Goal: Information Seeking & Learning: Learn about a topic

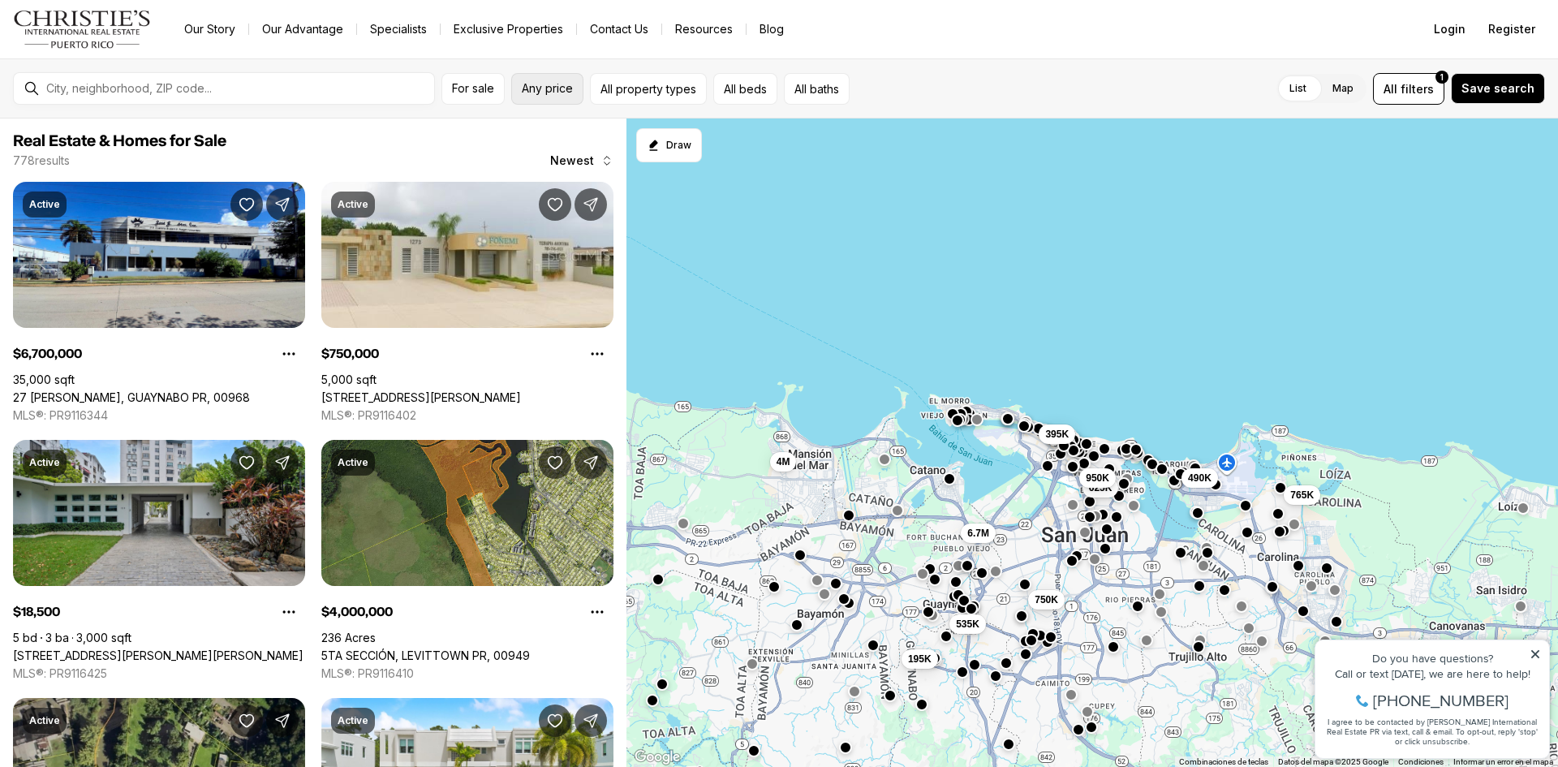
click at [521, 93] on button "Any price" at bounding box center [547, 89] width 72 height 32
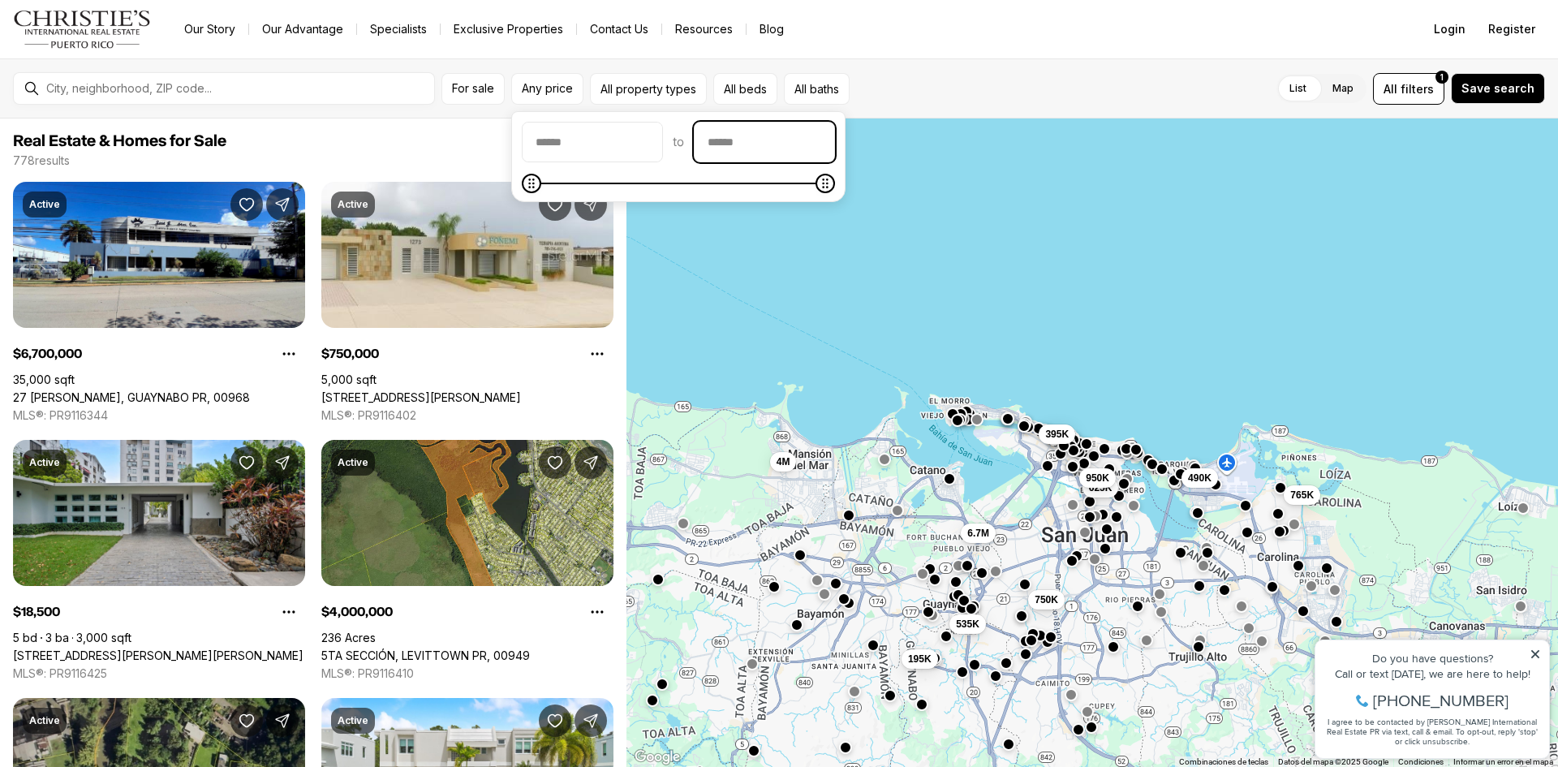
click at [808, 151] on input "priceMax" at bounding box center [765, 142] width 140 height 39
type input "********"
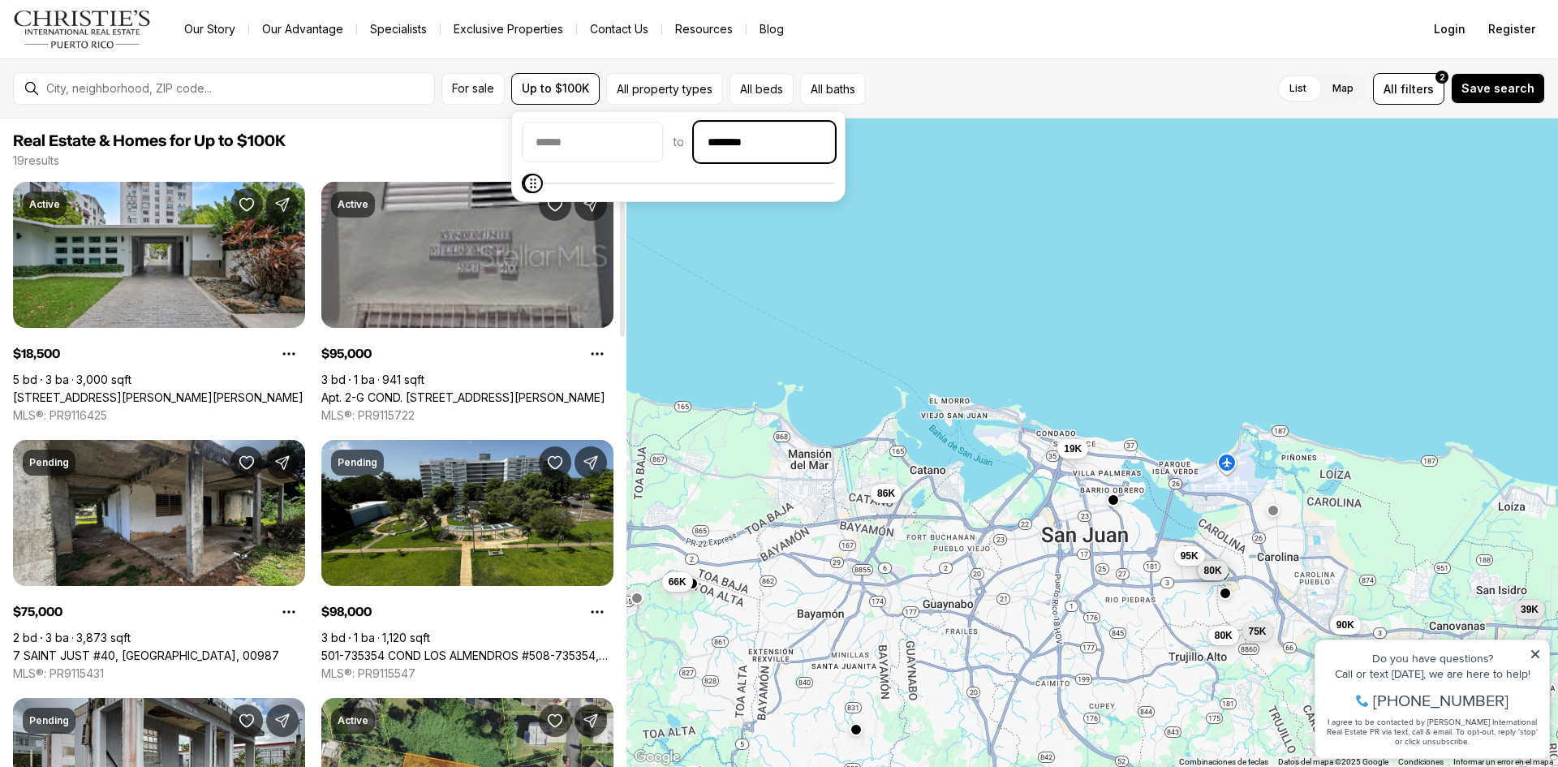
scroll to position [81, 0]
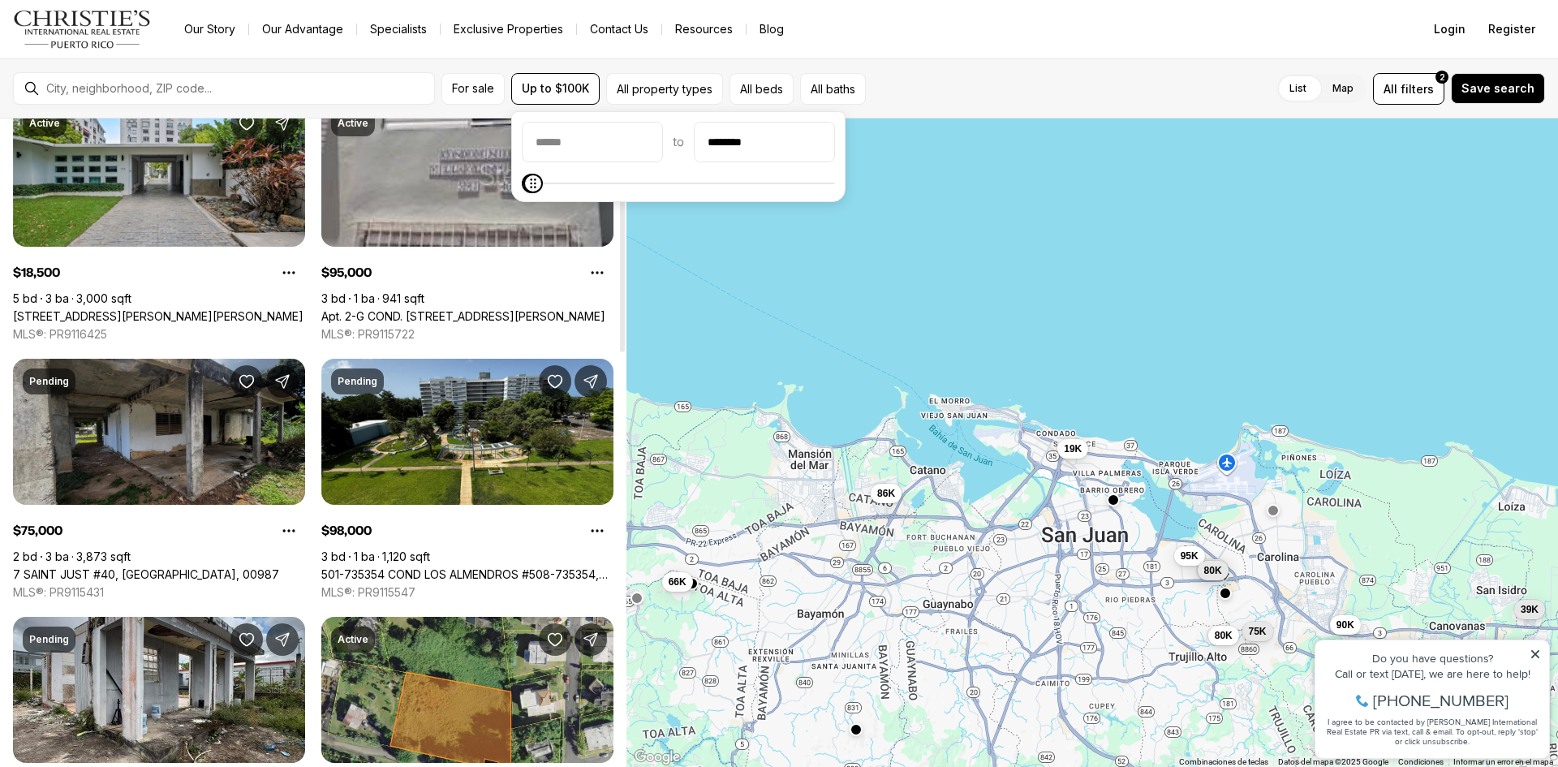
click at [149, 567] on link "7 SAINT JUST #40, [GEOGRAPHIC_DATA], 00987" at bounding box center [146, 574] width 266 height 15
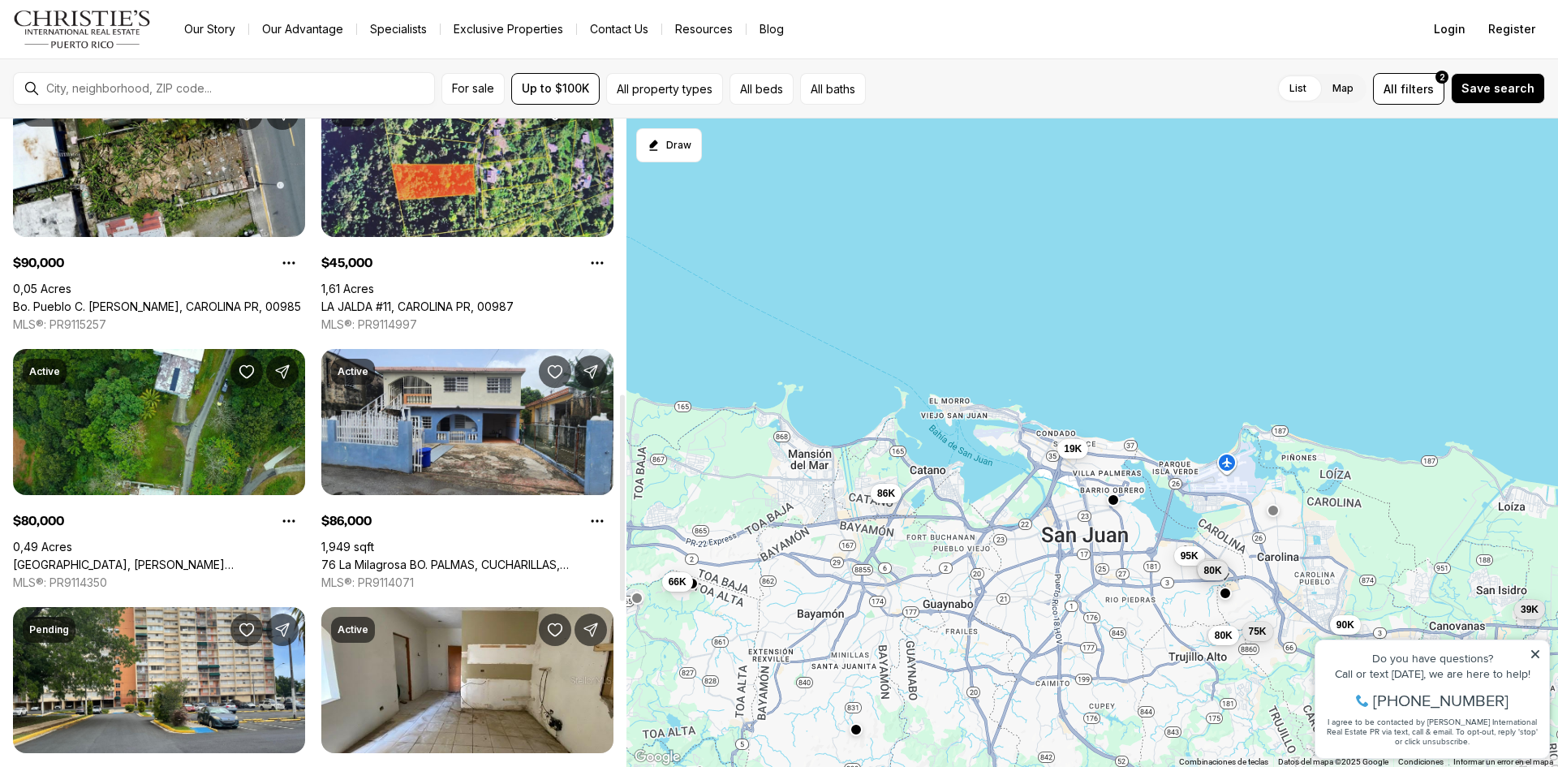
scroll to position [893, 0]
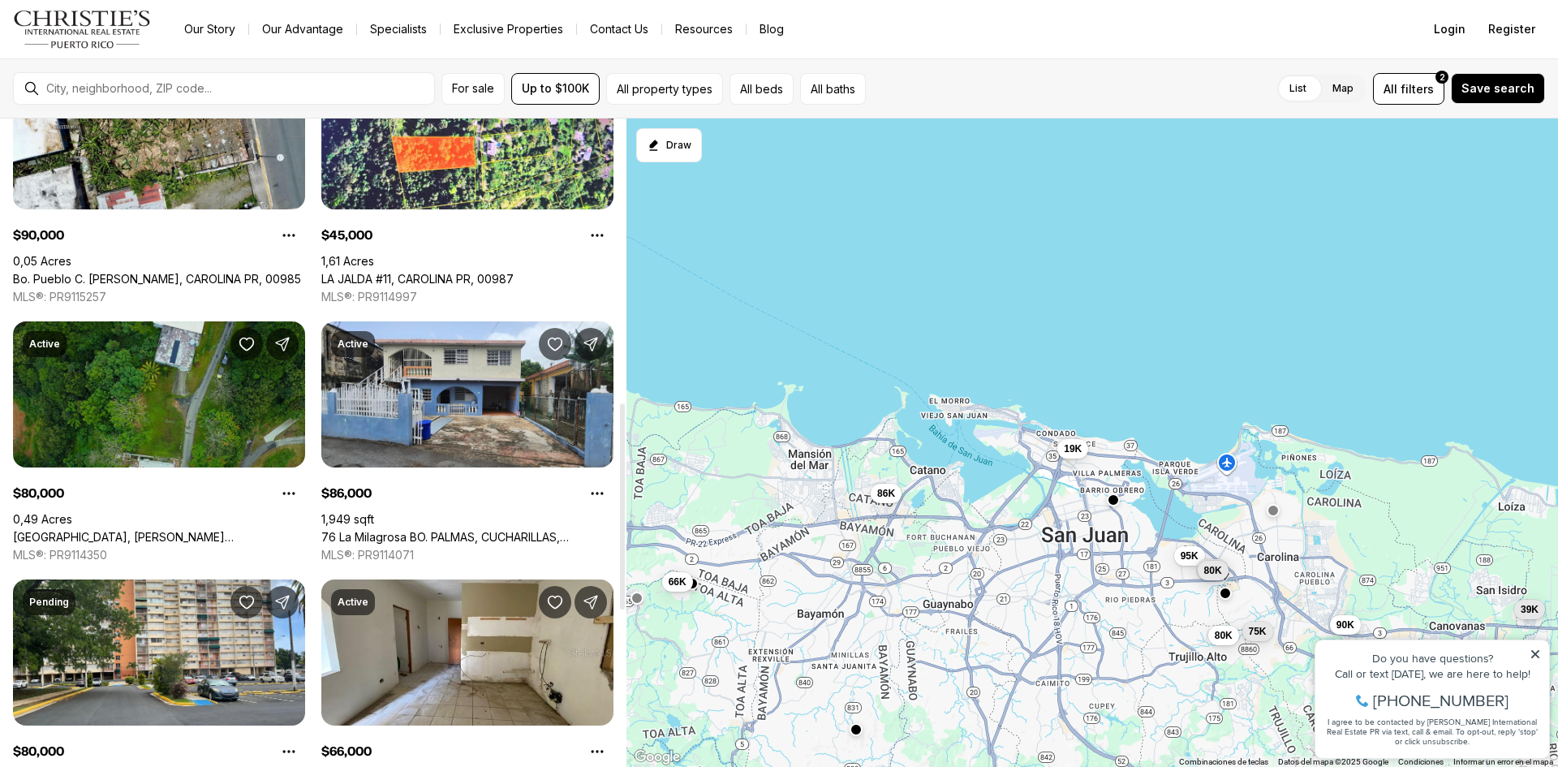
click at [120, 530] on link "SAINT JUST, TRUJILLO ALTO PR, 00976" at bounding box center [159, 537] width 292 height 15
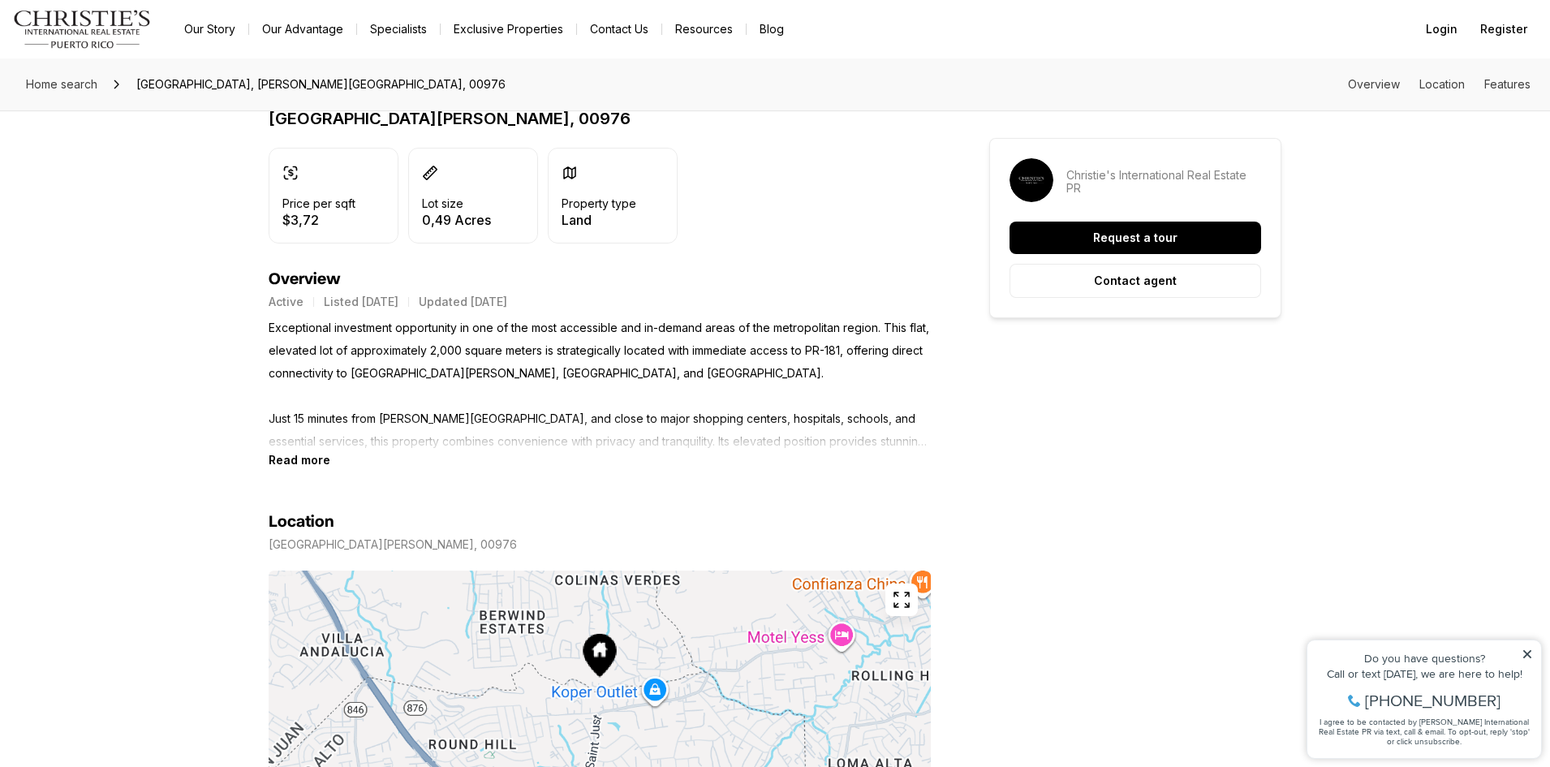
scroll to position [325, 0]
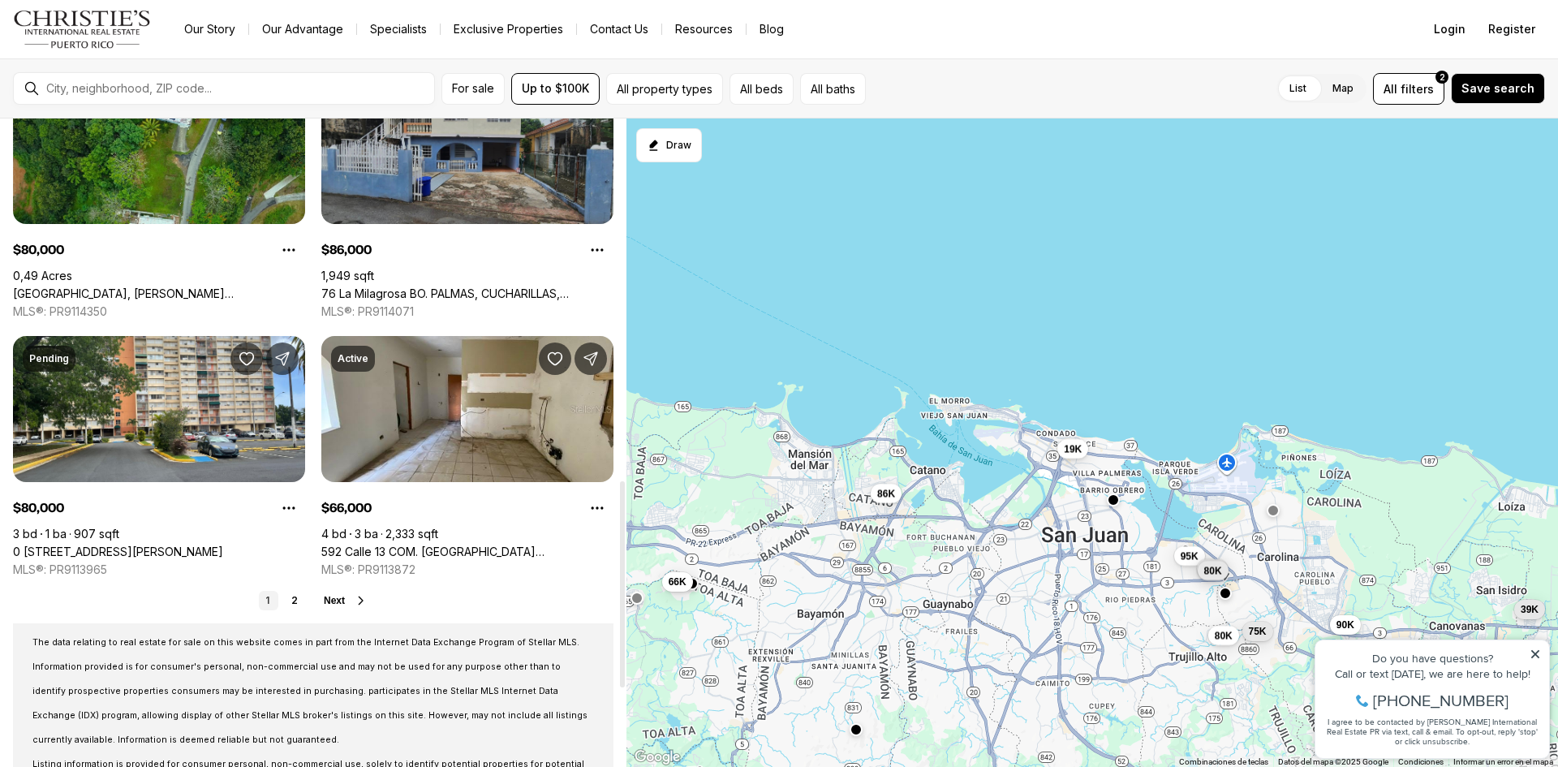
scroll to position [1217, 0]
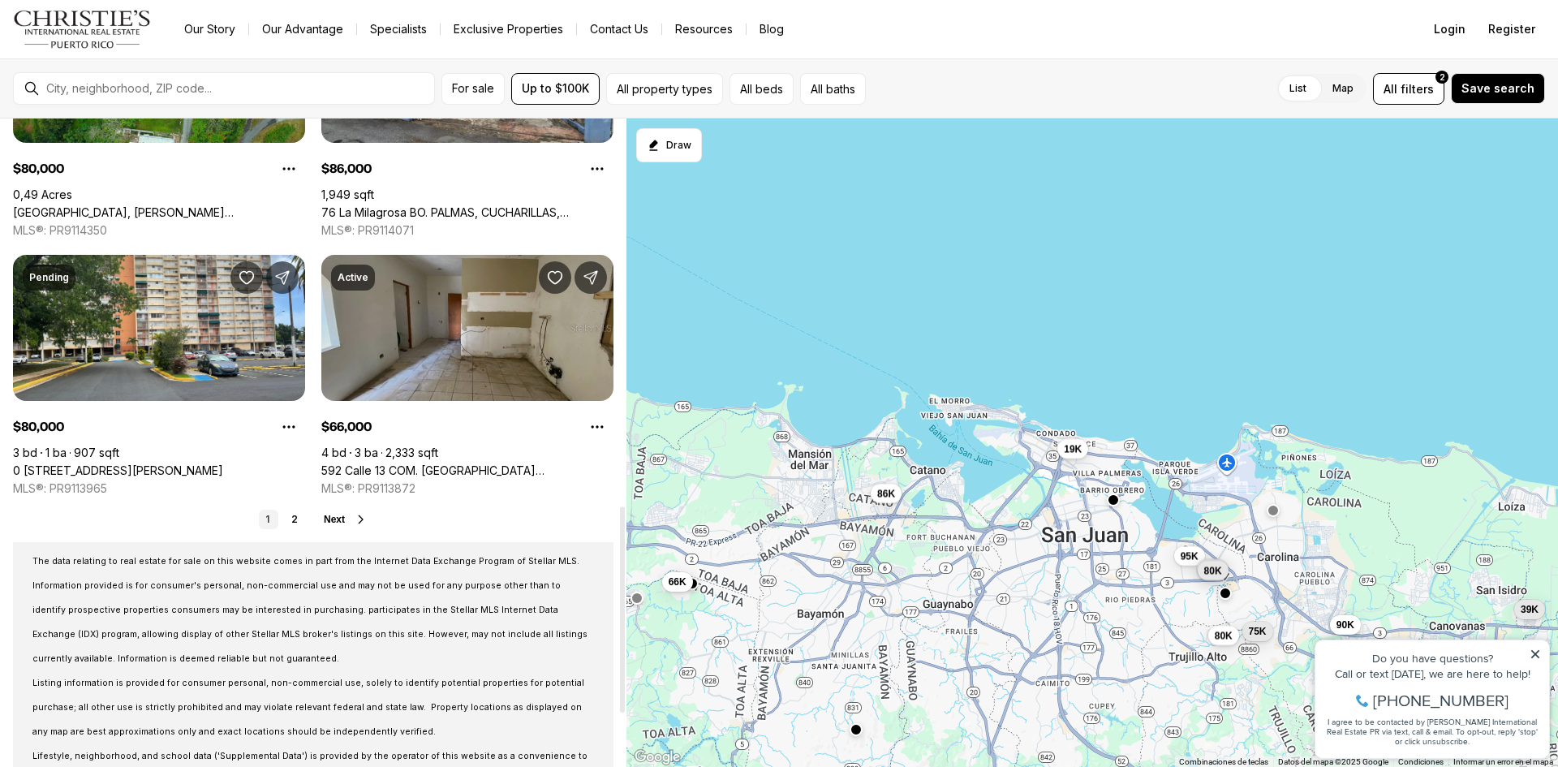
click at [416, 463] on link "592 Calle 13 COM. [GEOGRAPHIC_DATA][PERSON_NAME], [GEOGRAPHIC_DATA], 00949" at bounding box center [467, 470] width 292 height 15
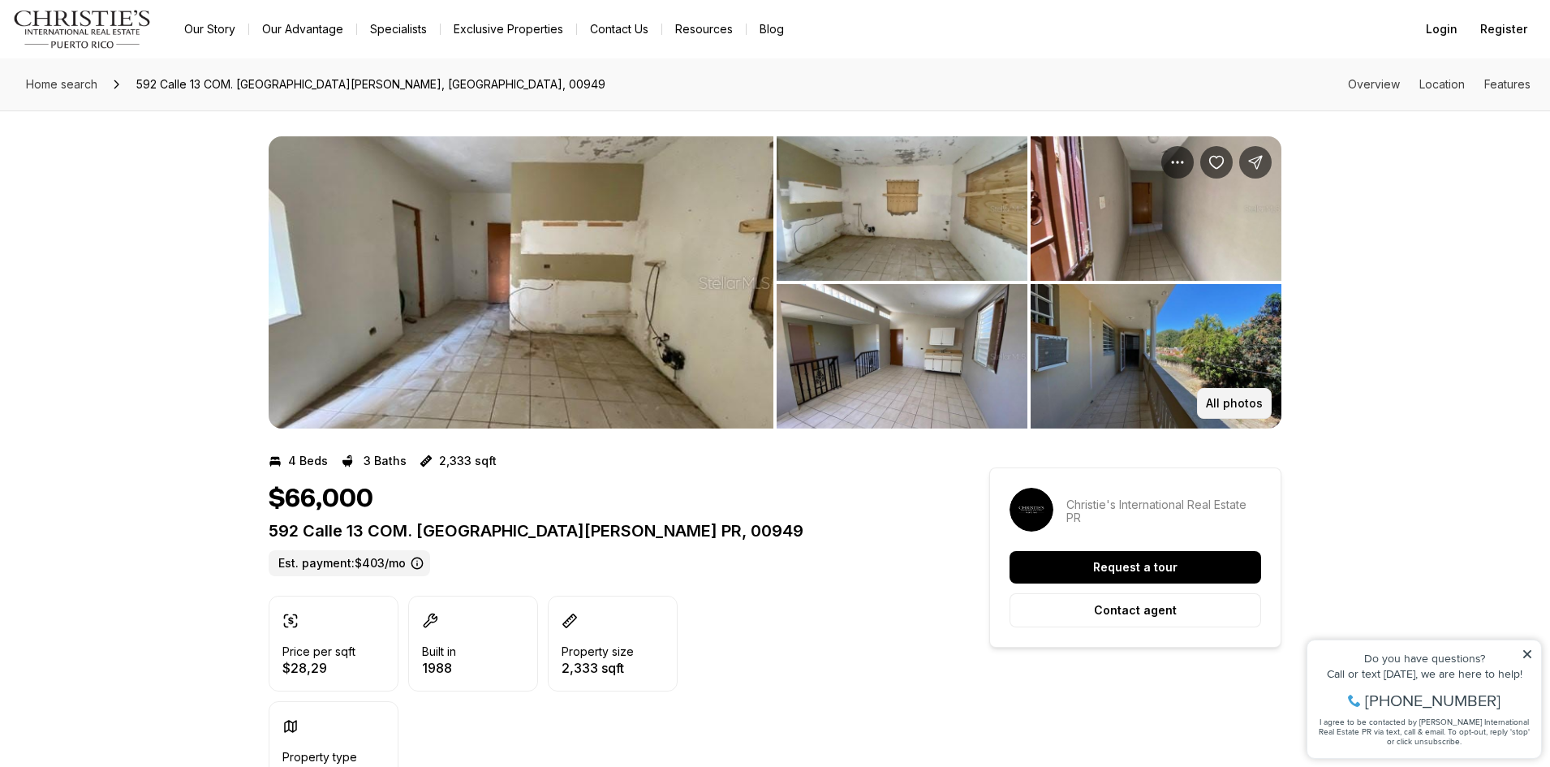
click at [1234, 403] on p "All photos" at bounding box center [1234, 403] width 57 height 13
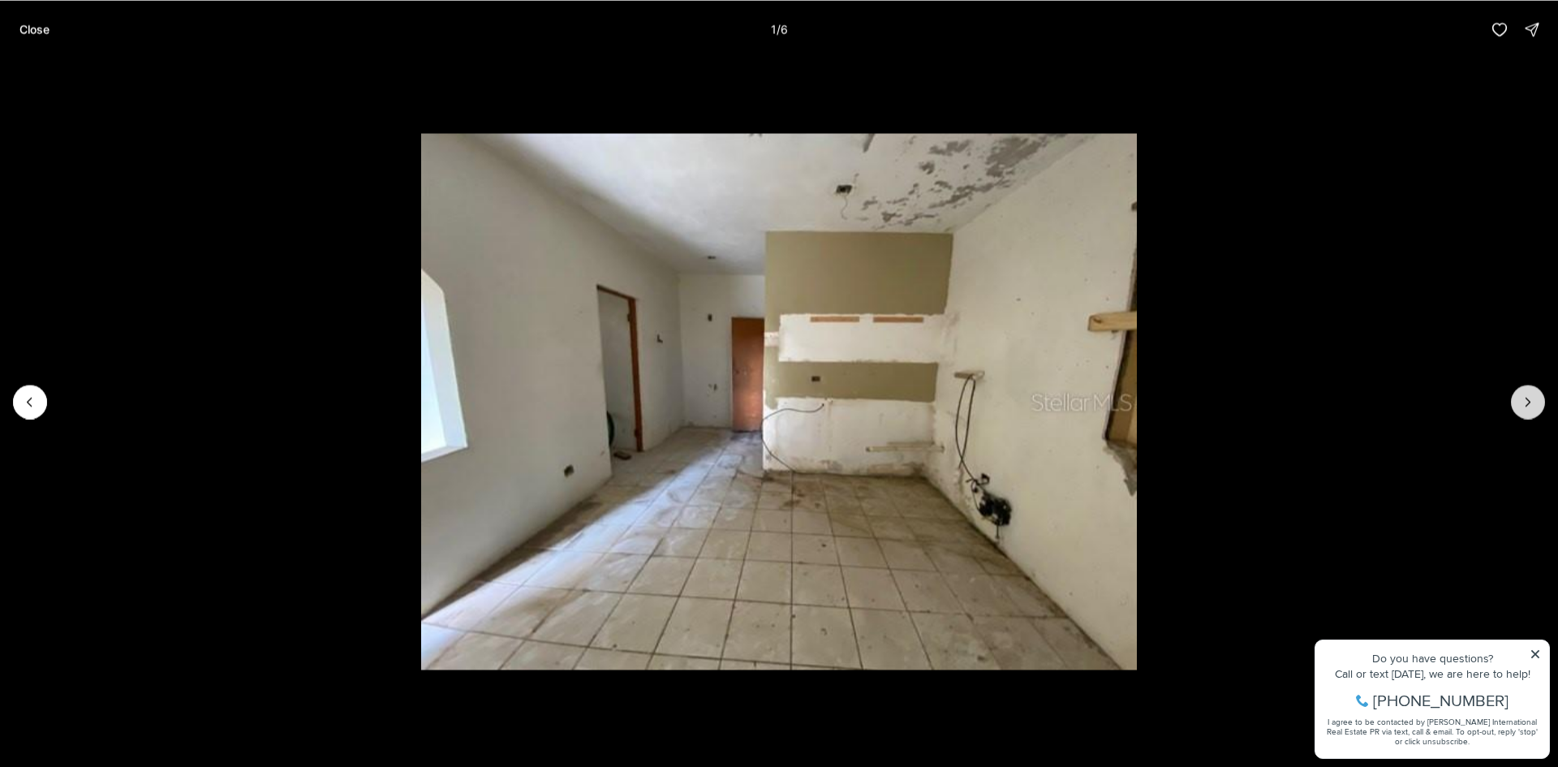
click at [1524, 398] on icon "Next slide" at bounding box center [1528, 402] width 16 height 16
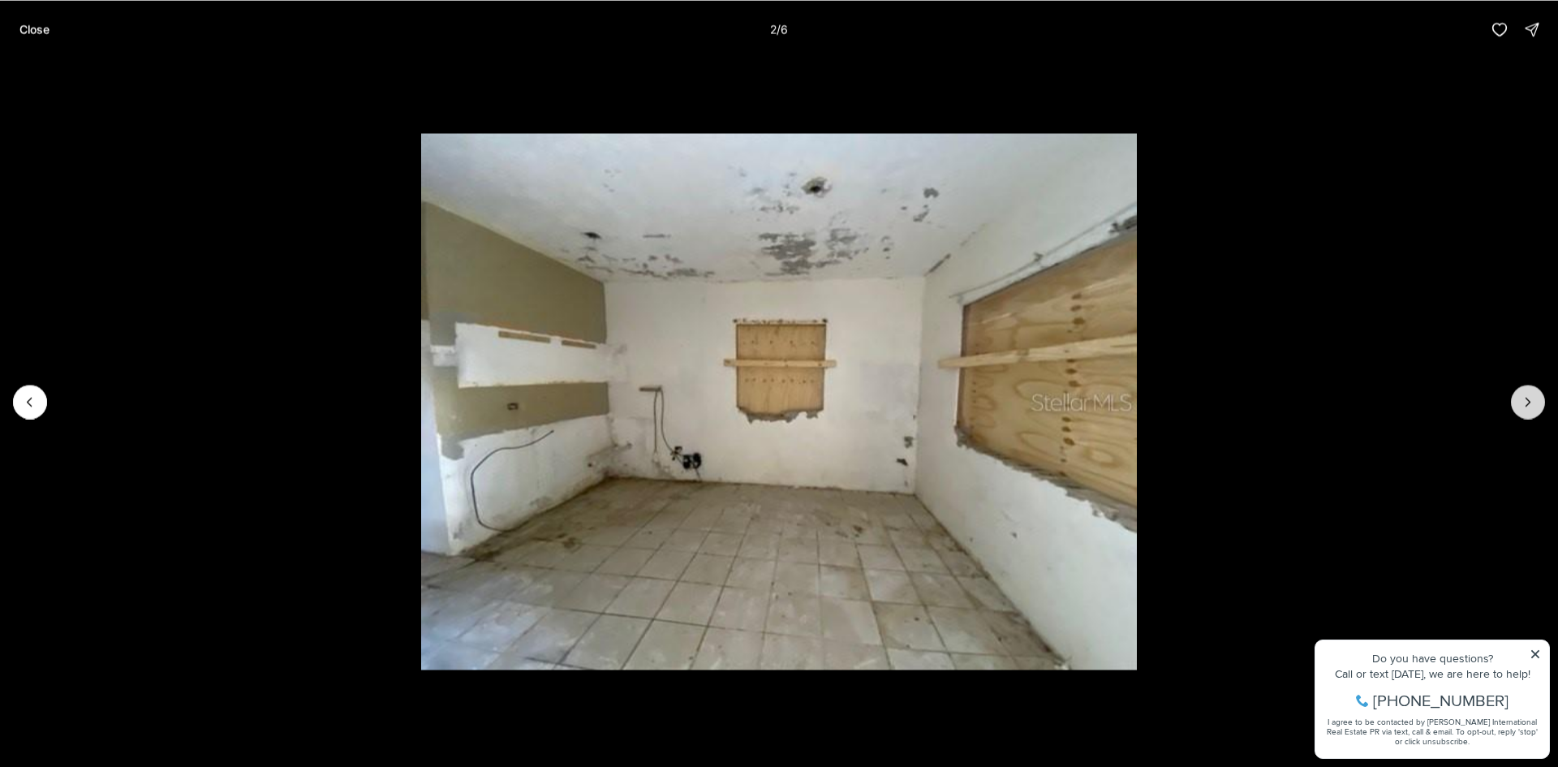
click at [1524, 398] on icon "Next slide" at bounding box center [1528, 402] width 16 height 16
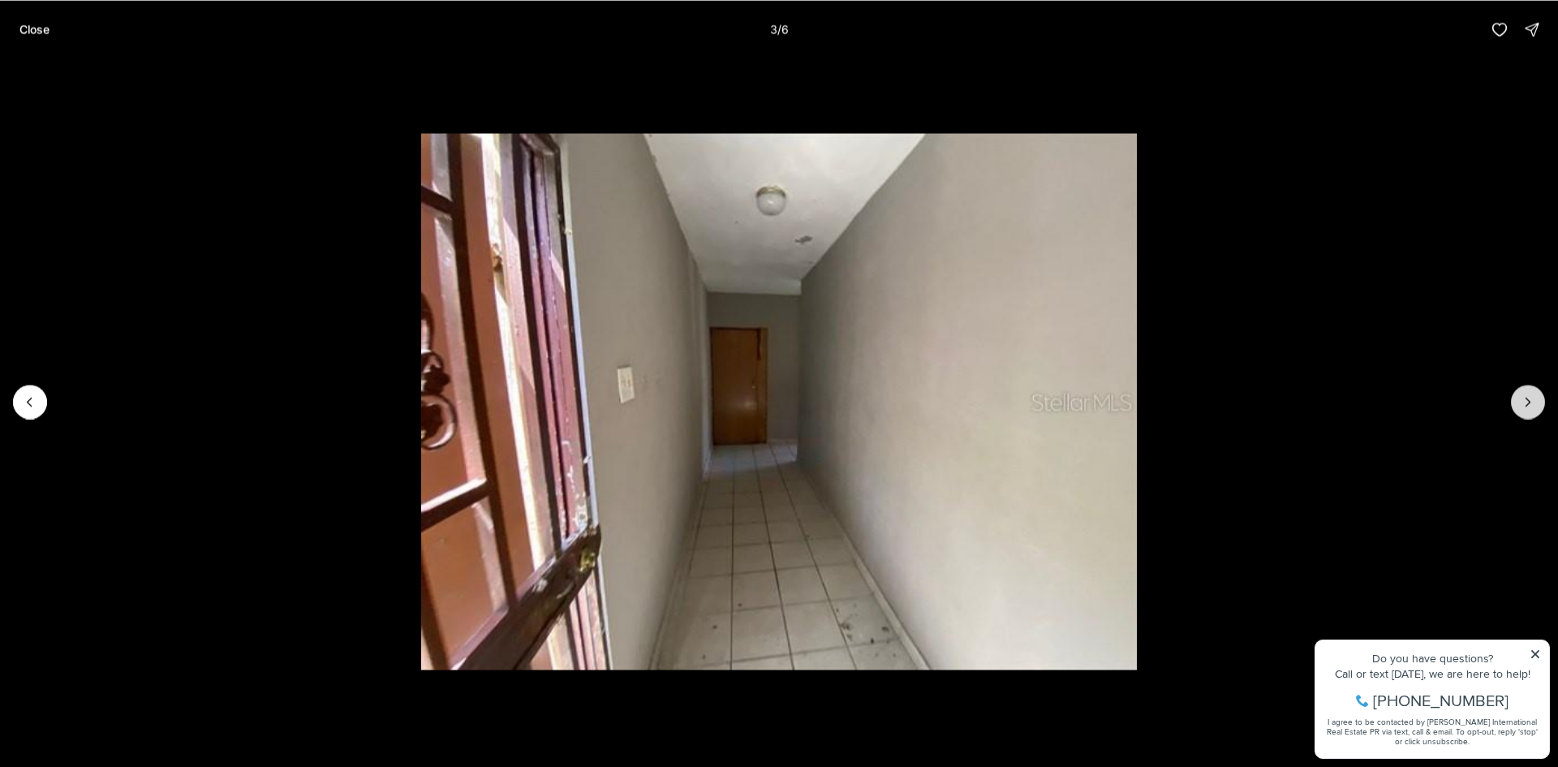
click at [1524, 398] on icon "Next slide" at bounding box center [1528, 402] width 16 height 16
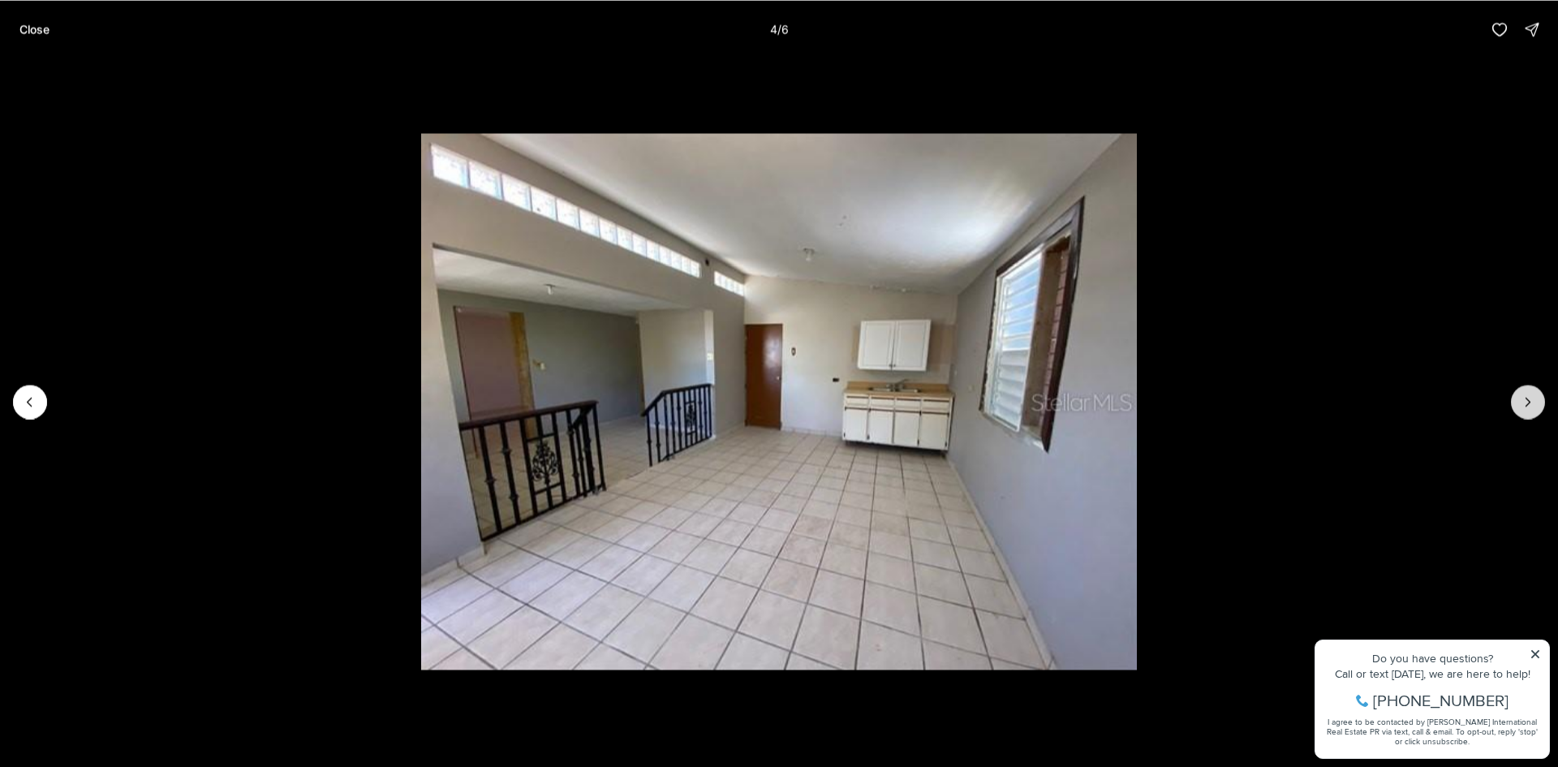
click at [1524, 398] on icon "Next slide" at bounding box center [1528, 402] width 16 height 16
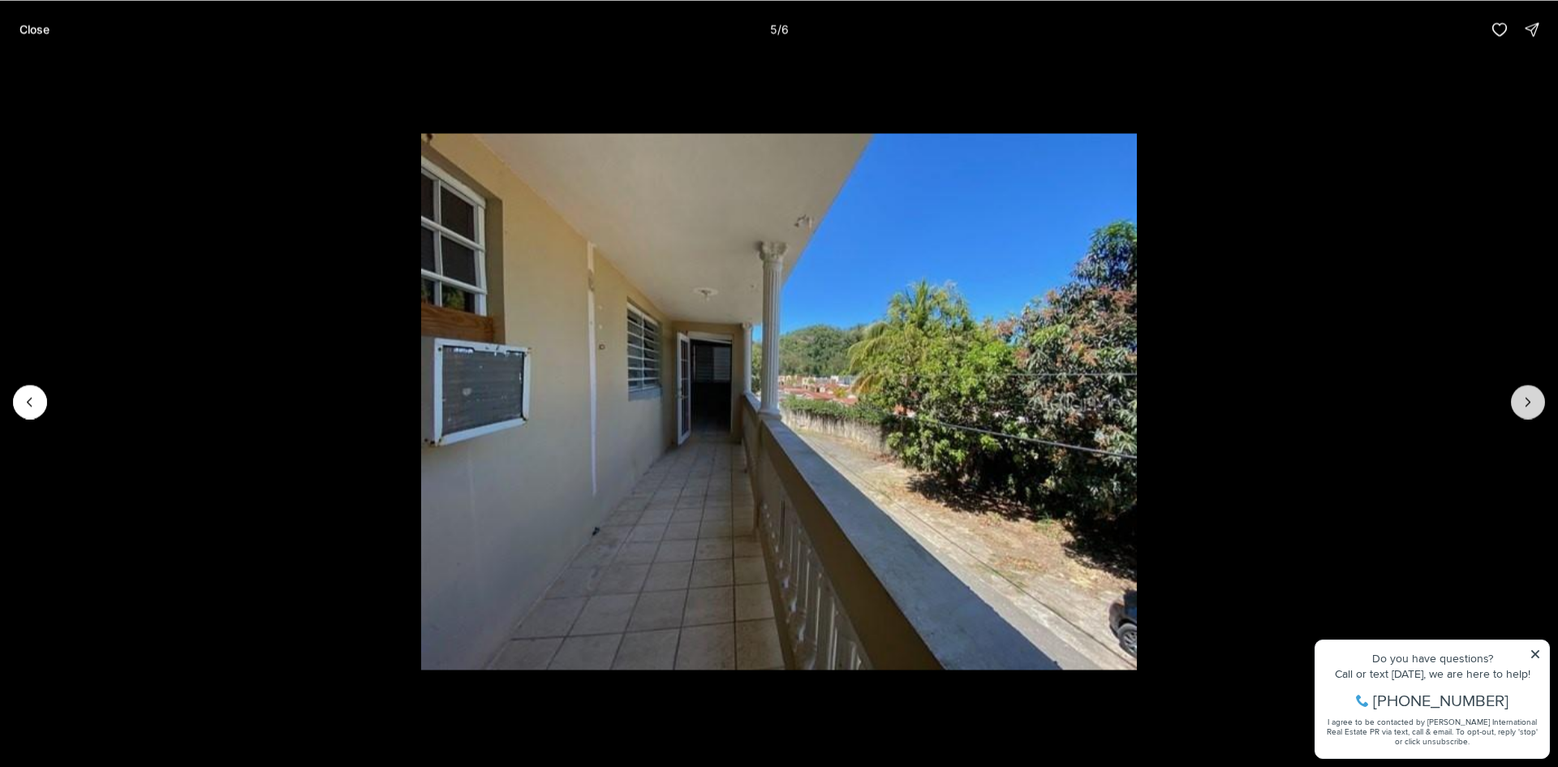
click at [1524, 398] on icon "Next slide" at bounding box center [1528, 402] width 16 height 16
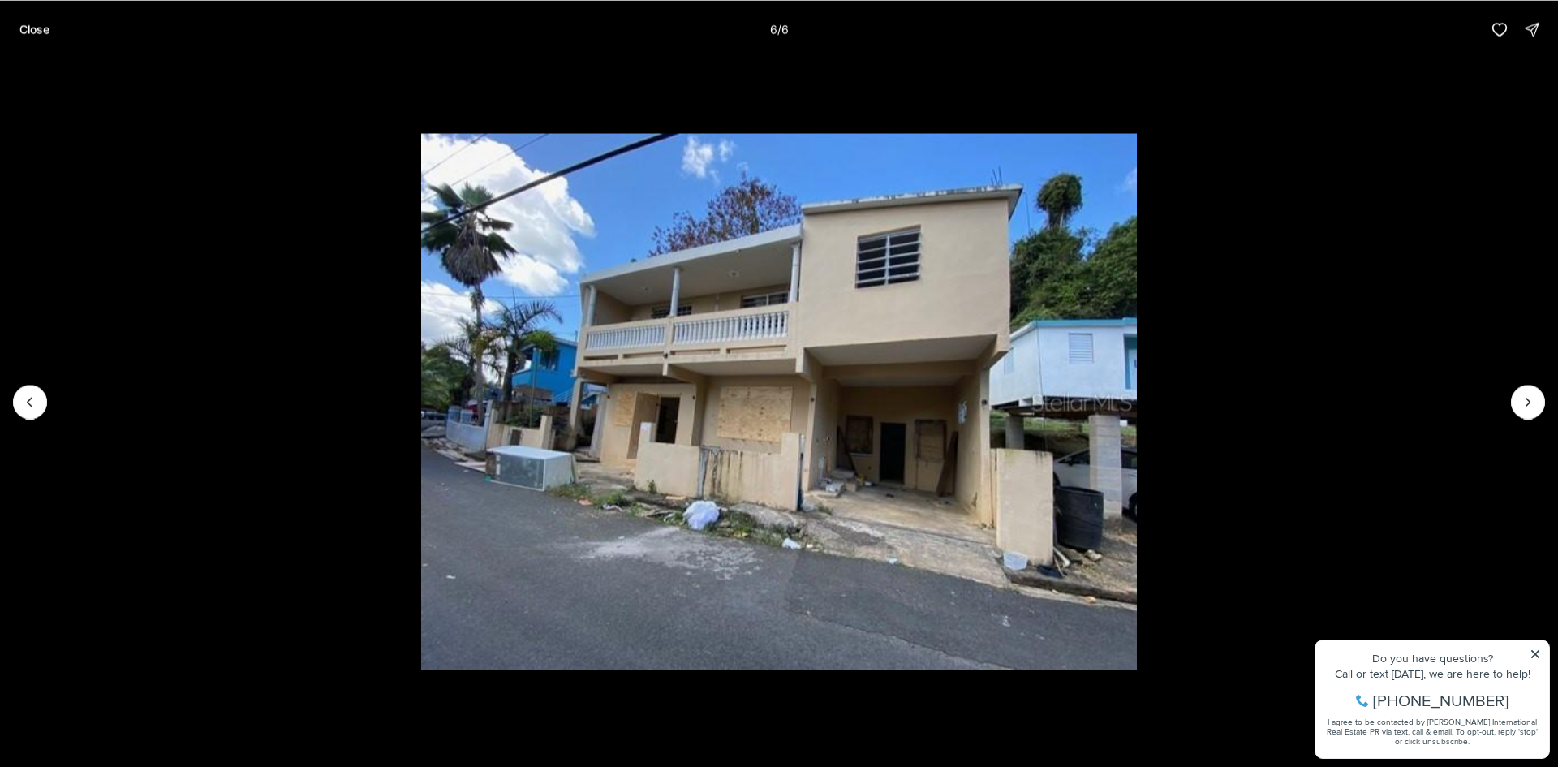
click at [26, 26] on p "Close" at bounding box center [34, 29] width 30 height 13
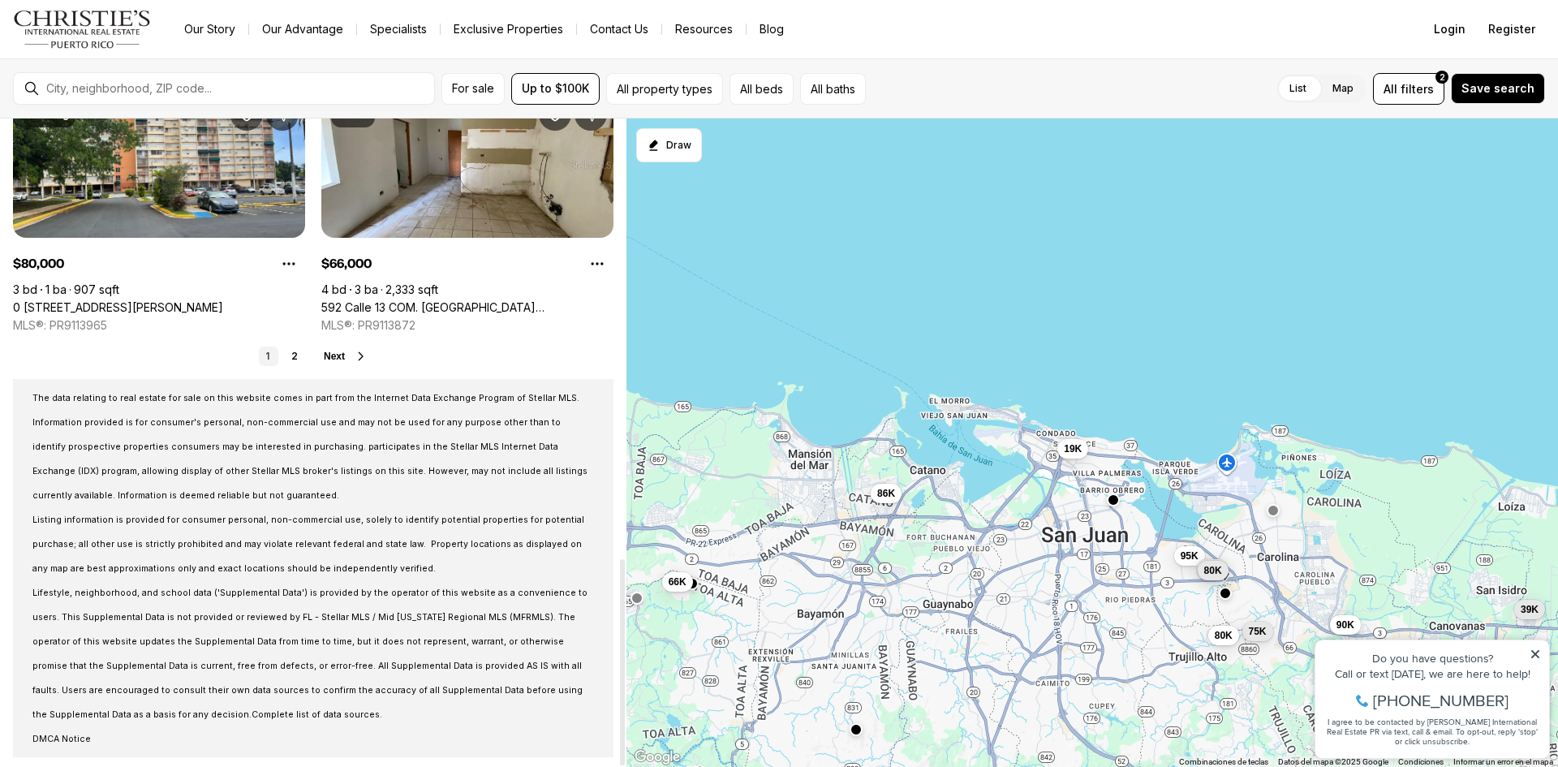
scroll to position [1384, 0]
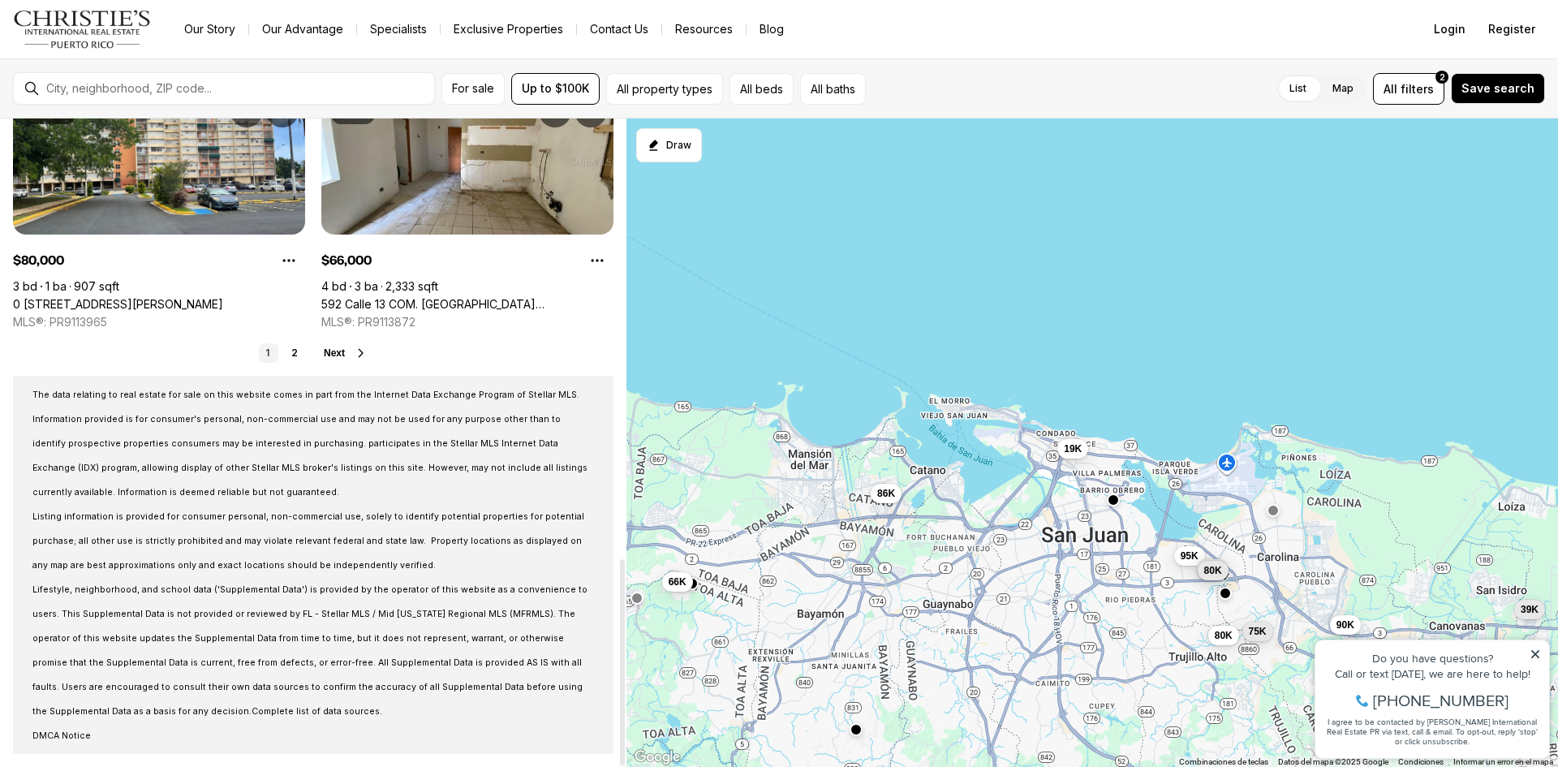
click at [335, 352] on span "Next" at bounding box center [334, 352] width 21 height 11
